Goal: Task Accomplishment & Management: Use online tool/utility

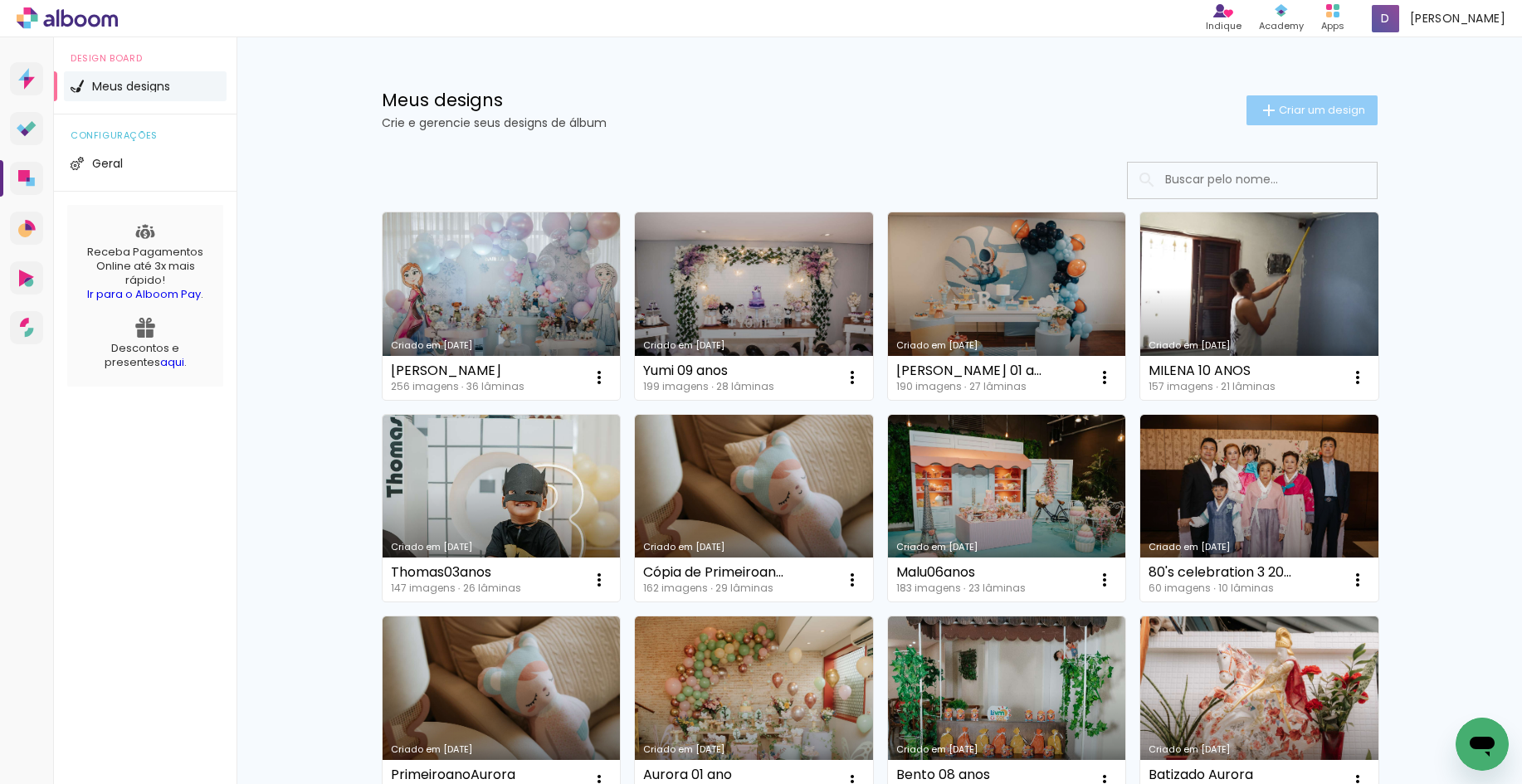
click at [1309, 110] on span "Criar um design" at bounding box center [1321, 109] width 87 height 10
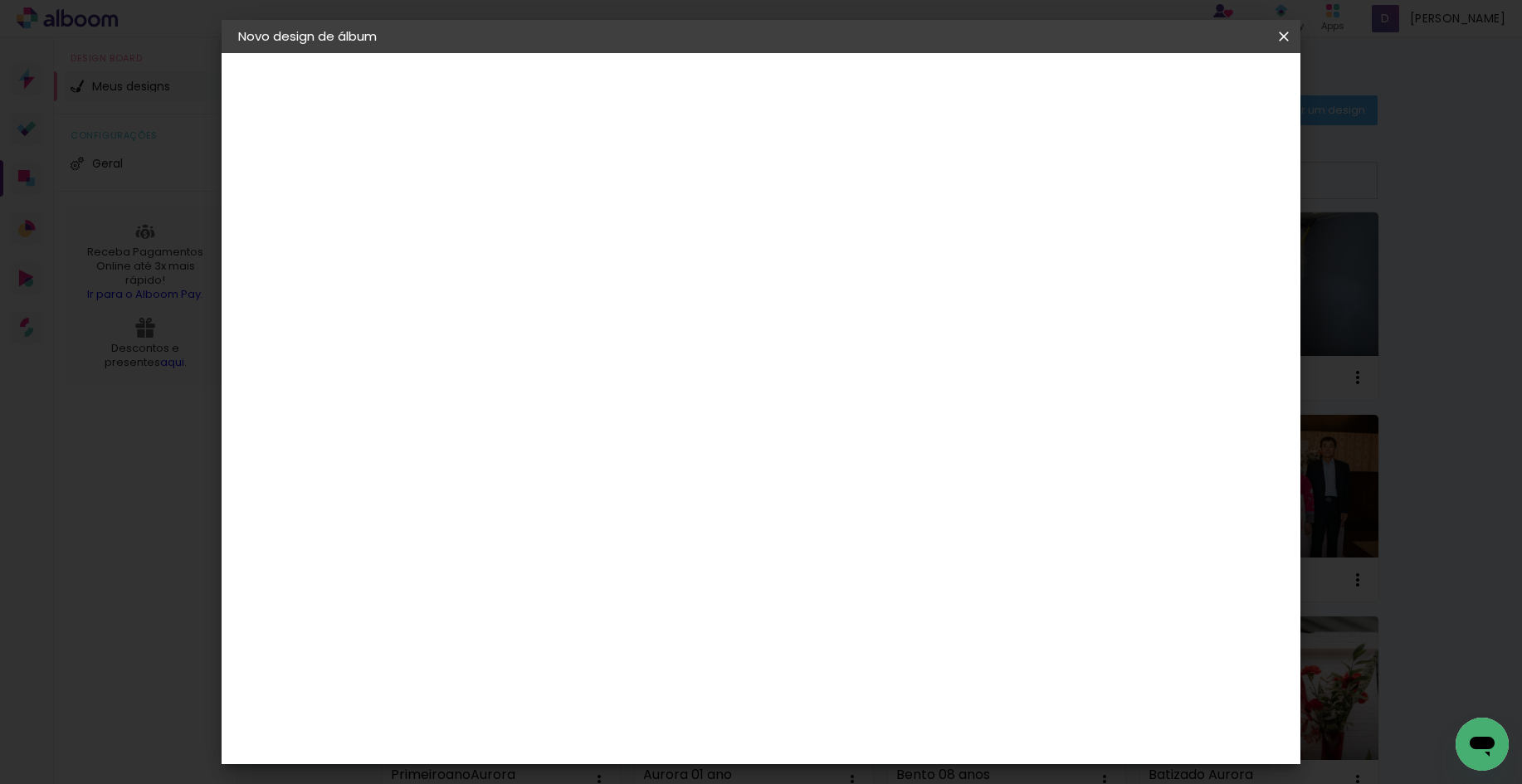
click at [509, 223] on input at bounding box center [509, 223] width 0 height 26
type input "Ayrton 05 anos"
type paper-input "Ayrton 05 anos"
click at [0, 0] on slot "Avançar" at bounding box center [0, 0] width 0 height 0
click at [555, 309] on input at bounding box center [552, 316] width 168 height 21
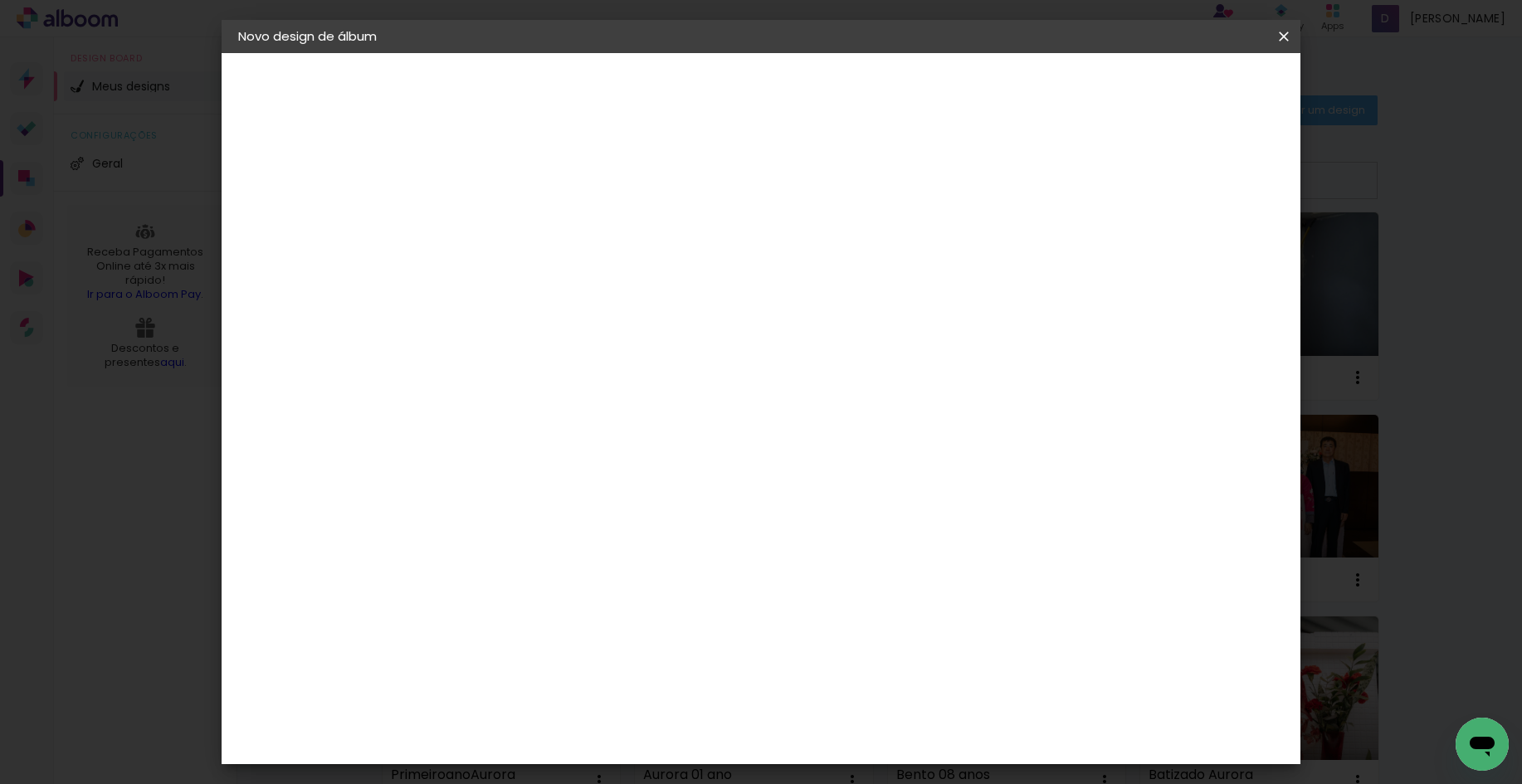
type input "go"
type paper-input "go"
click at [521, 382] on div "Go image" at bounding box center [519, 379] width 41 height 27
click at [0, 0] on slot "Avançar" at bounding box center [0, 0] width 0 height 0
drag, startPoint x: 806, startPoint y: 268, endPoint x: 841, endPoint y: 326, distance: 67.7
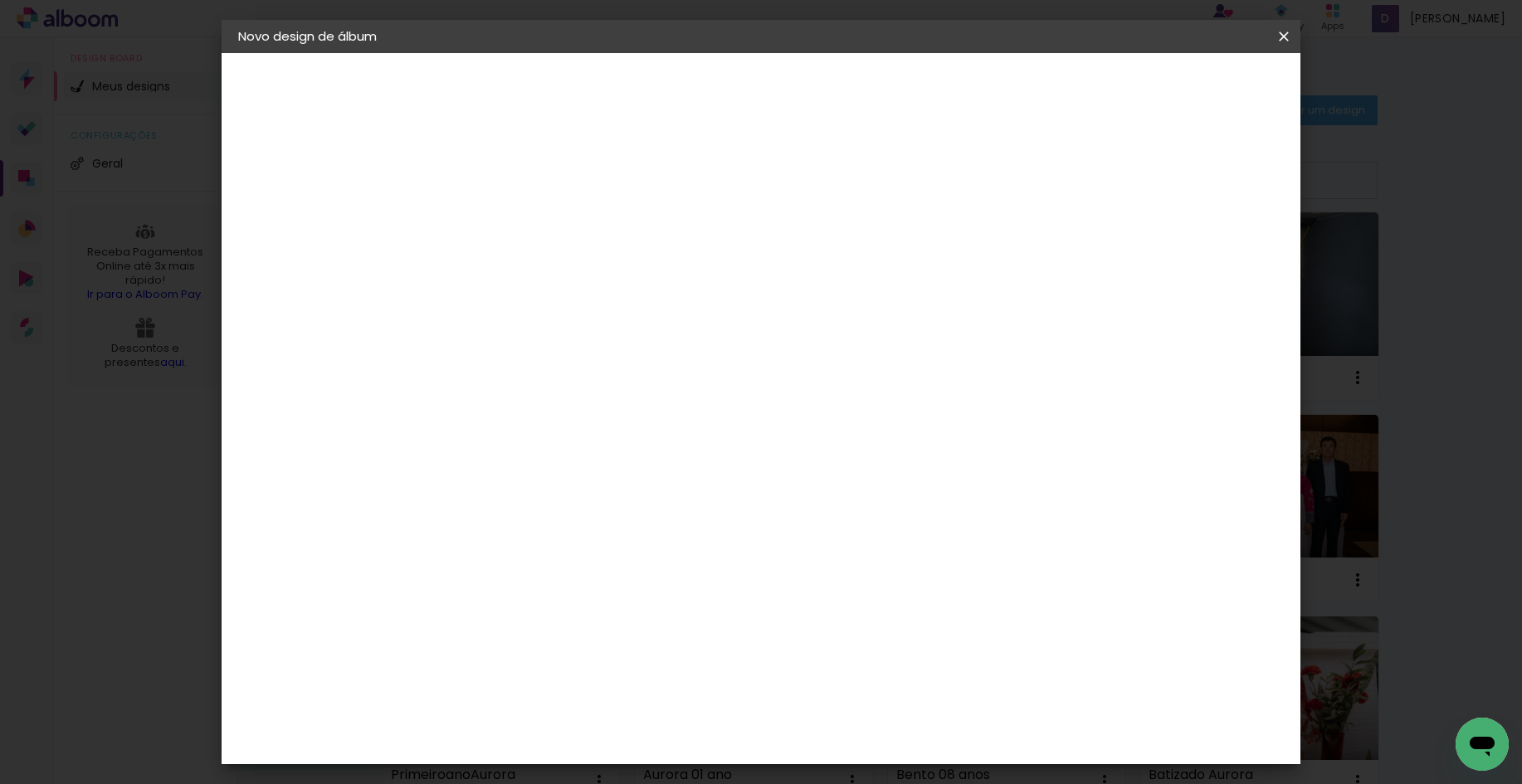
click at [574, 276] on input "text" at bounding box center [542, 288] width 65 height 26
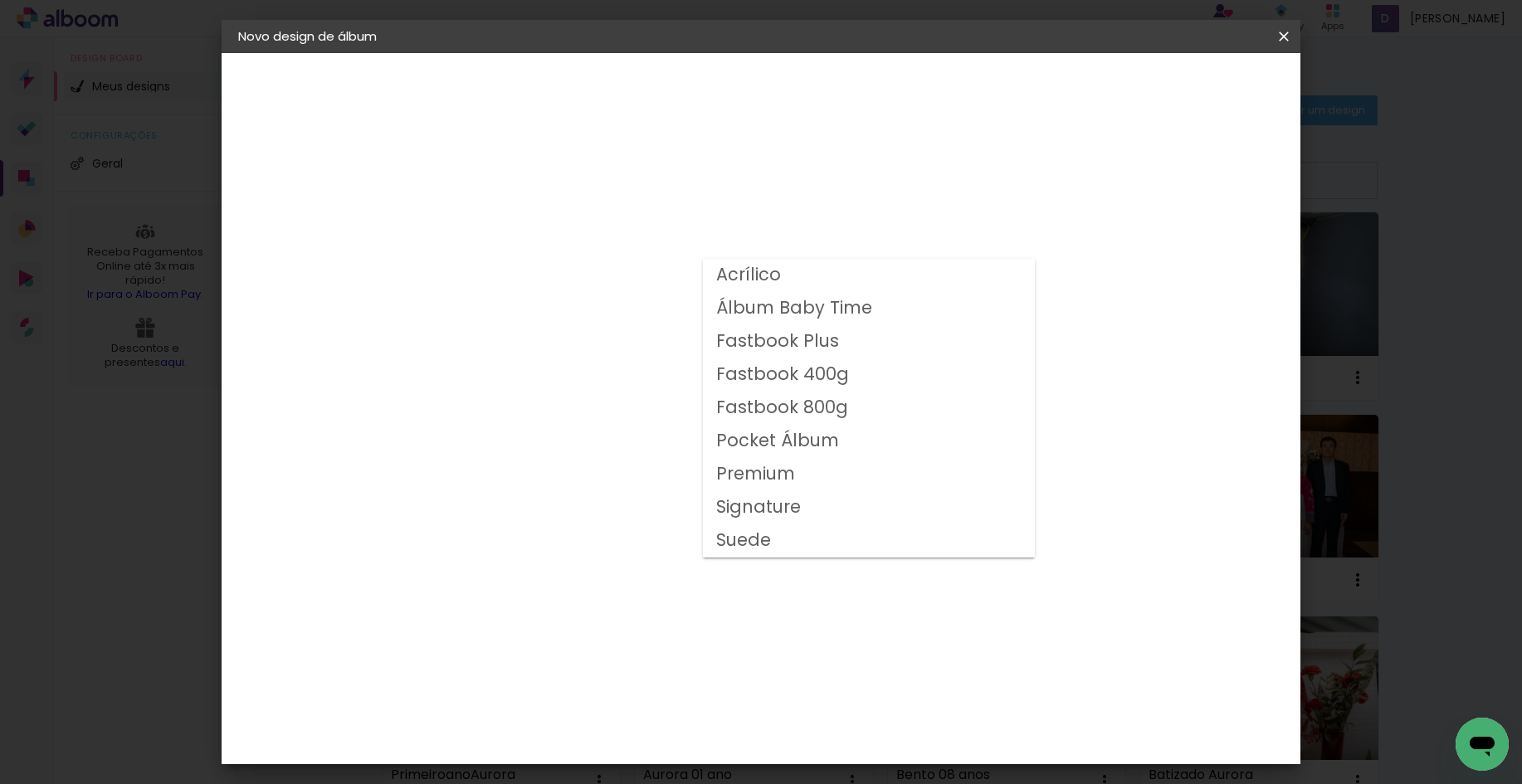
click at [0, 0] on slot "Fastbook 400g" at bounding box center [0, 0] width 0 height 0
type input "Fastbook 400g"
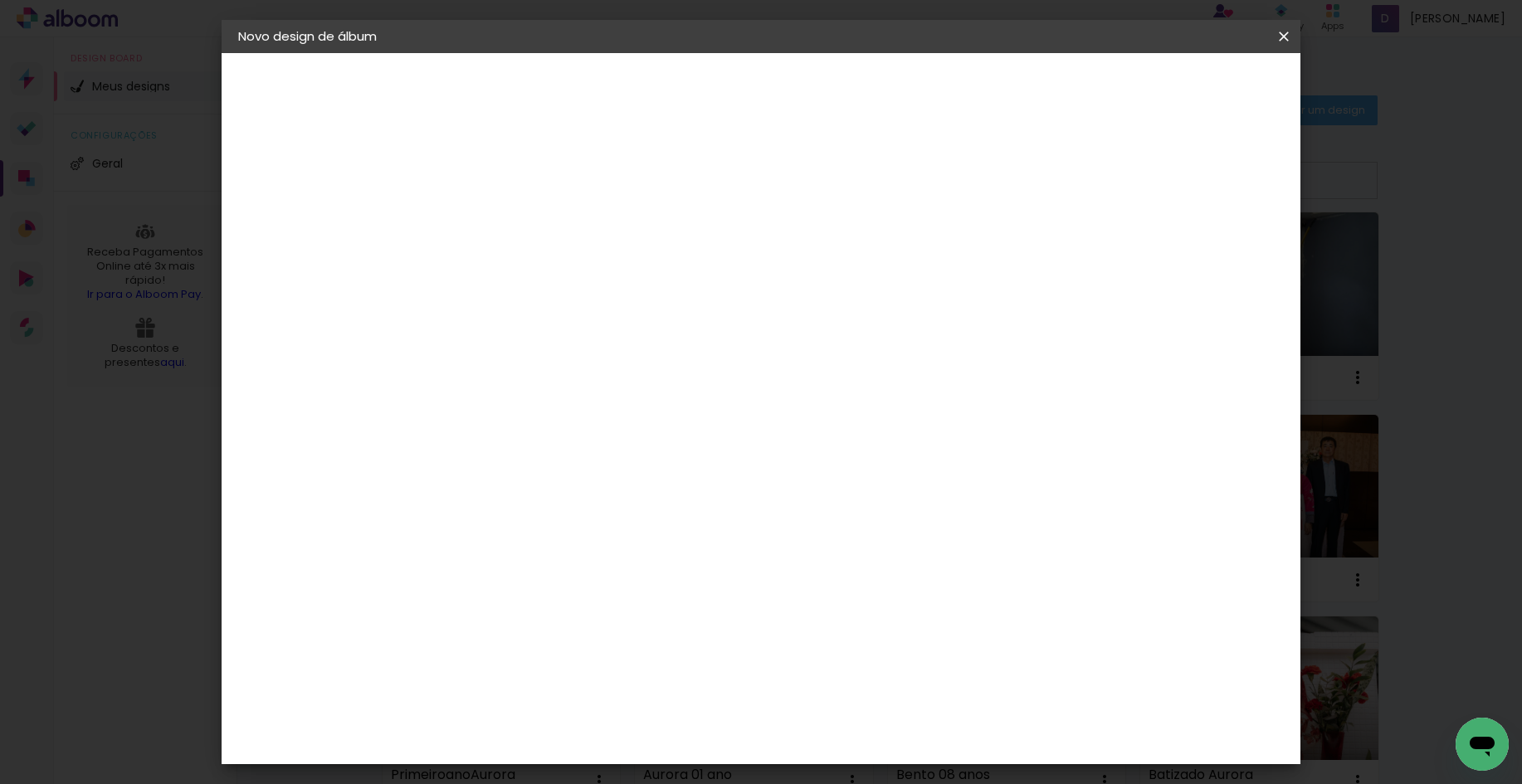
click at [622, 472] on span "25 × 20" at bounding box center [583, 494] width 77 height 44
click at [0, 0] on slot "Avançar" at bounding box center [0, 0] width 0 height 0
click at [1193, 88] on span "Iniciar design" at bounding box center [1154, 88] width 75 height 11
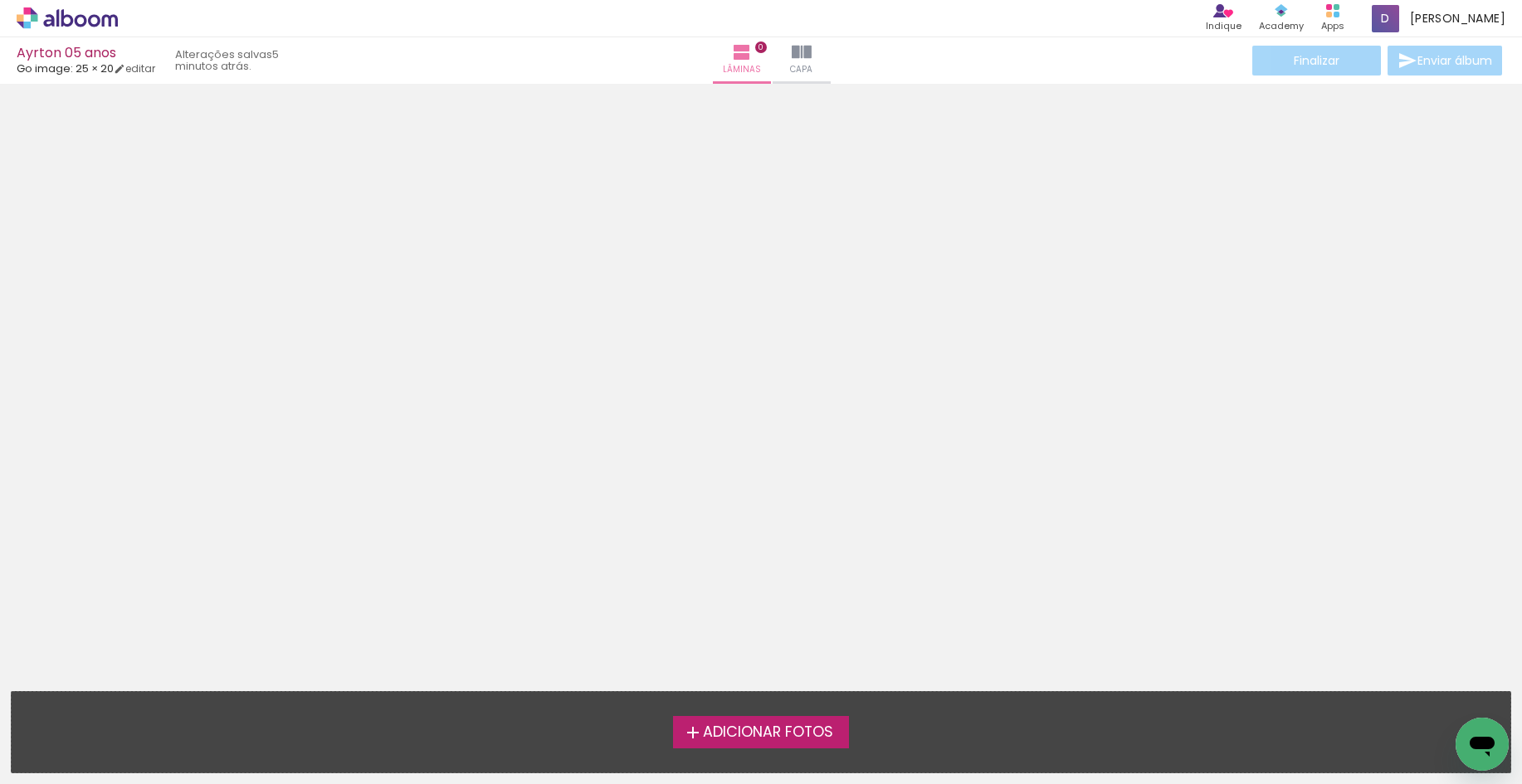
click at [756, 725] on span "Adicionar Fotos" at bounding box center [767, 733] width 130 height 15
click at [0, 0] on input "file" at bounding box center [0, 0] width 0 height 0
